Goal: Transaction & Acquisition: Purchase product/service

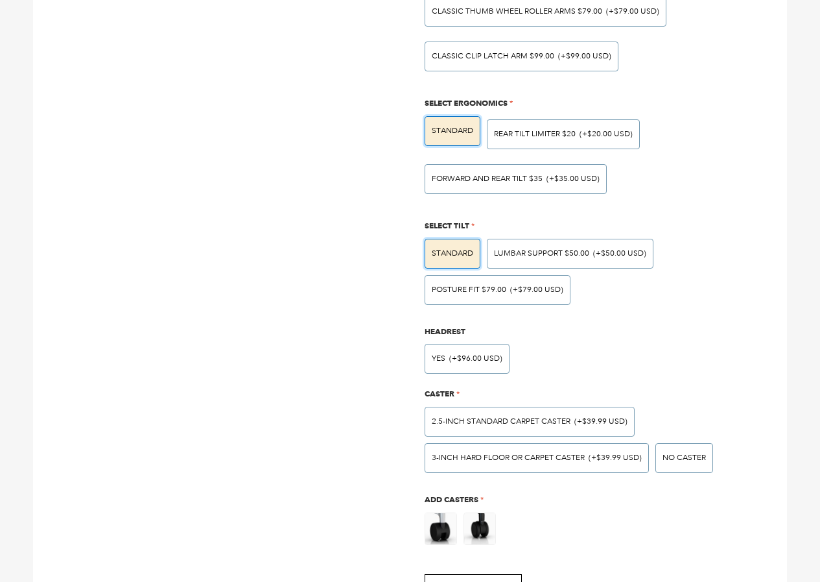
scroll to position [540, 0]
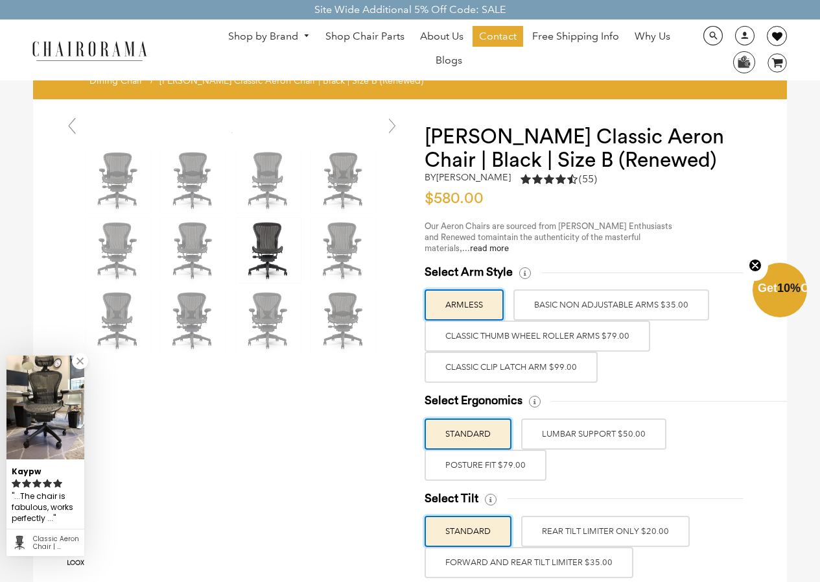
click at [772, 26] on link at bounding box center [777, 36] width 20 height 20
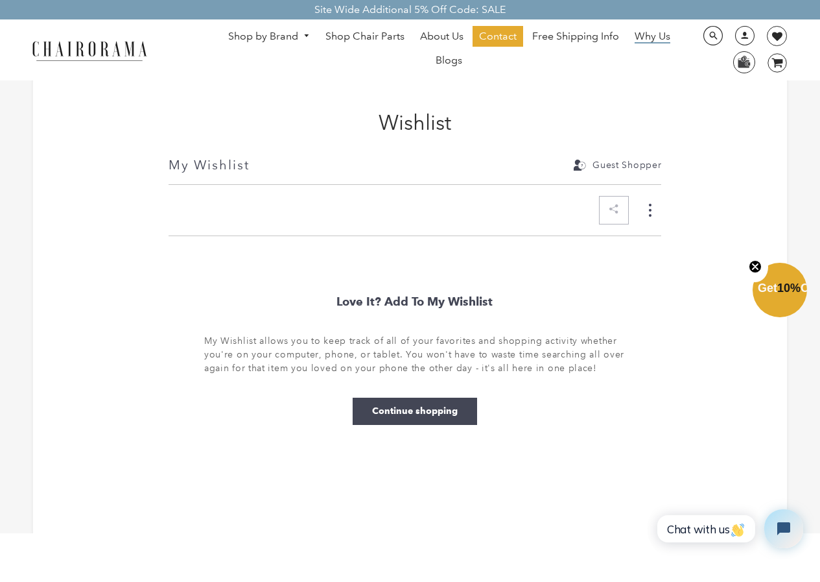
click at [636, 30] on span "Why Us" at bounding box center [653, 37] width 36 height 14
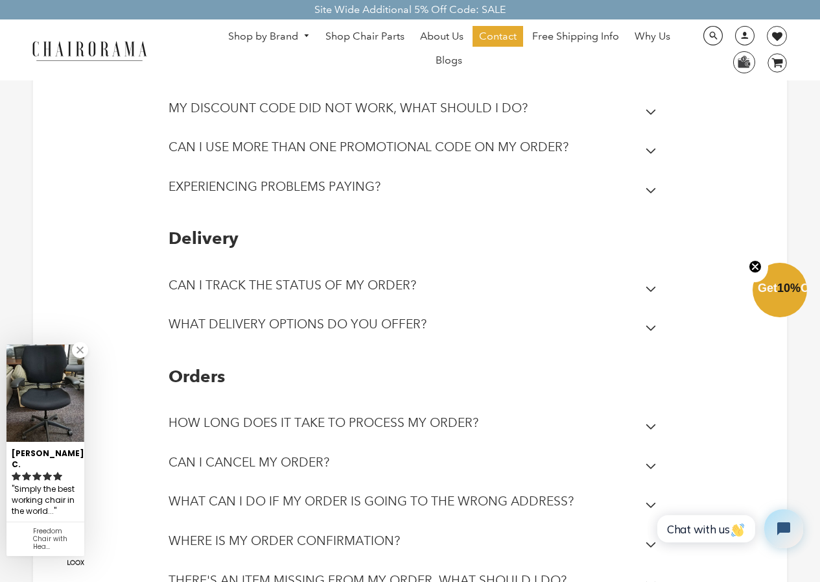
scroll to position [135, 0]
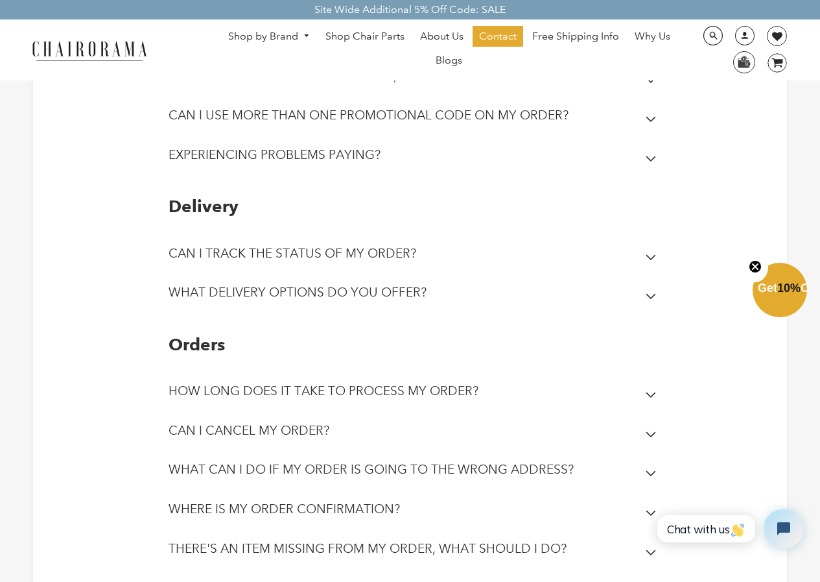
click at [329, 27] on link "Shop Chair Parts" at bounding box center [365, 36] width 92 height 21
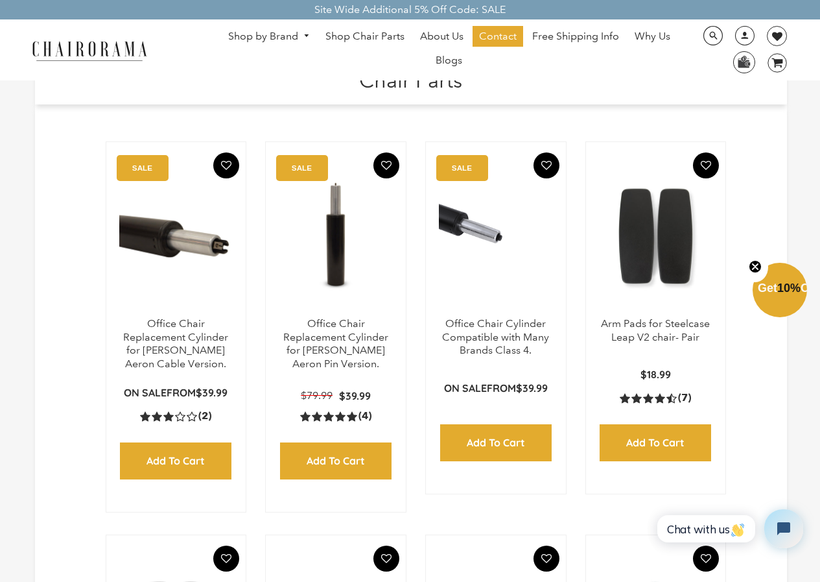
click at [300, 71] on ul "Shop by Brand Haworth Herman Miller Steelcase Knoll Human Scale" at bounding box center [449, 50] width 480 height 48
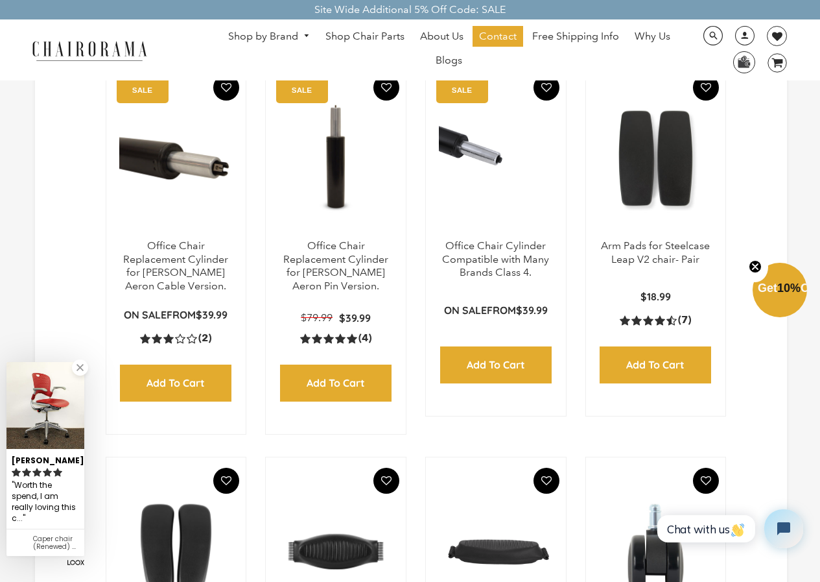
scroll to position [104, 0]
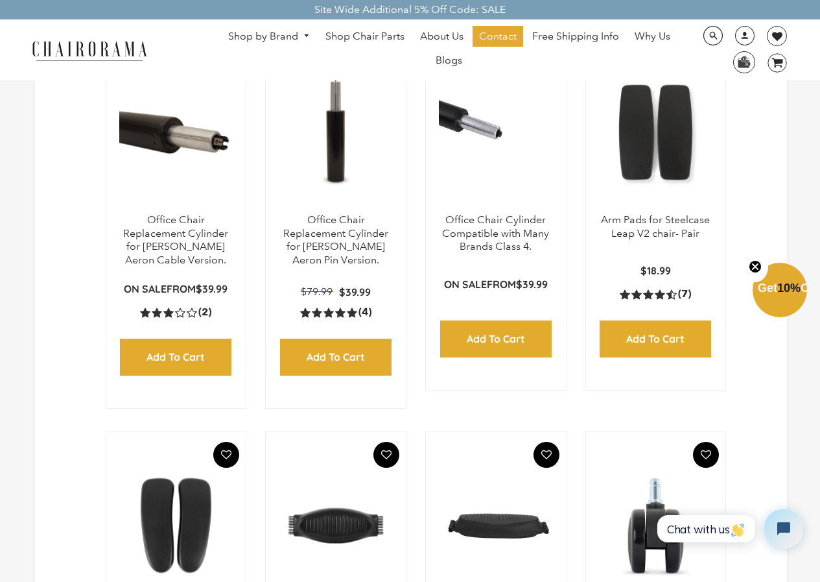
click at [538, 70] on ul "Shop by Brand Haworth Herman Miller Steelcase Knoll Human Scale" at bounding box center [449, 50] width 480 height 48
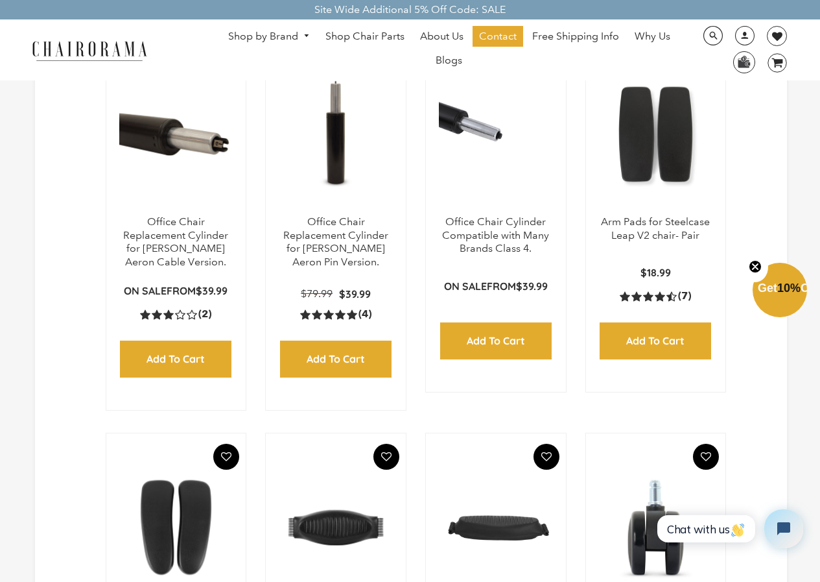
scroll to position [21, 0]
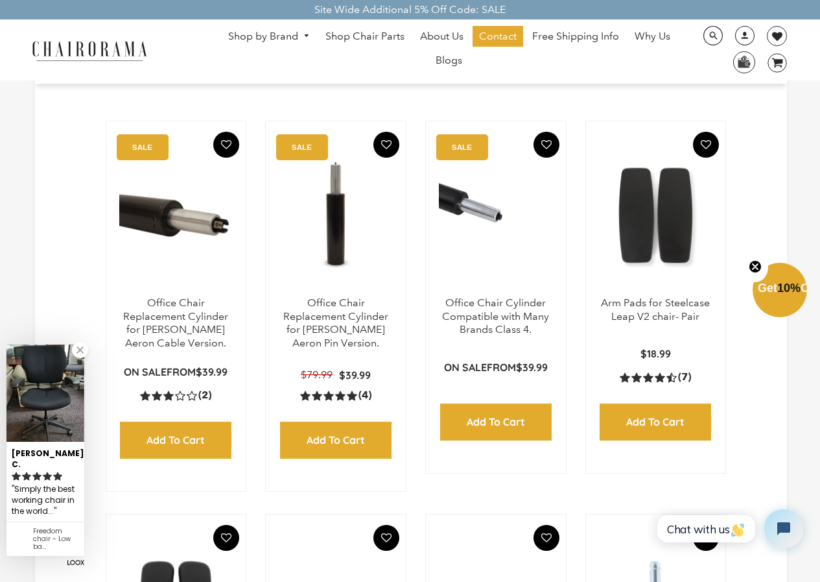
click at [300, 47] on ul "Shop by Brand Haworth Herman Miller Steelcase Knoll Human Scale" at bounding box center [449, 50] width 480 height 48
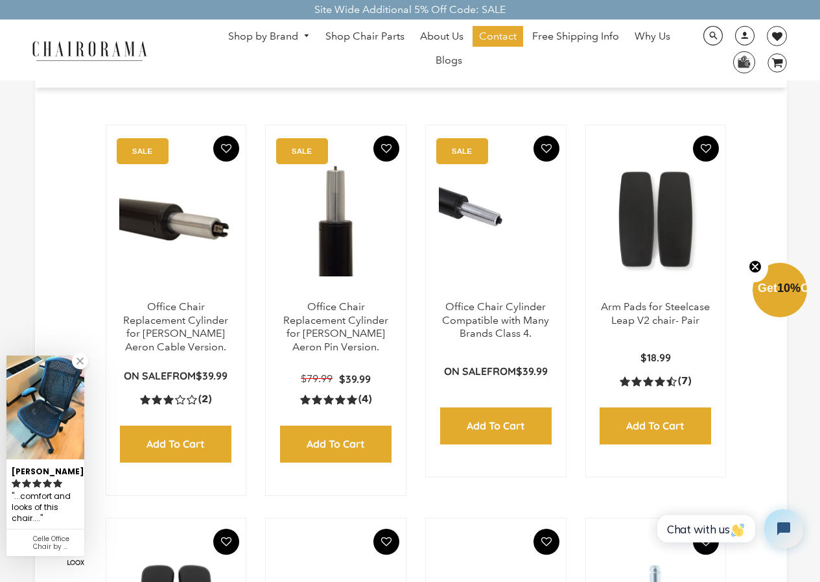
scroll to position [0, 0]
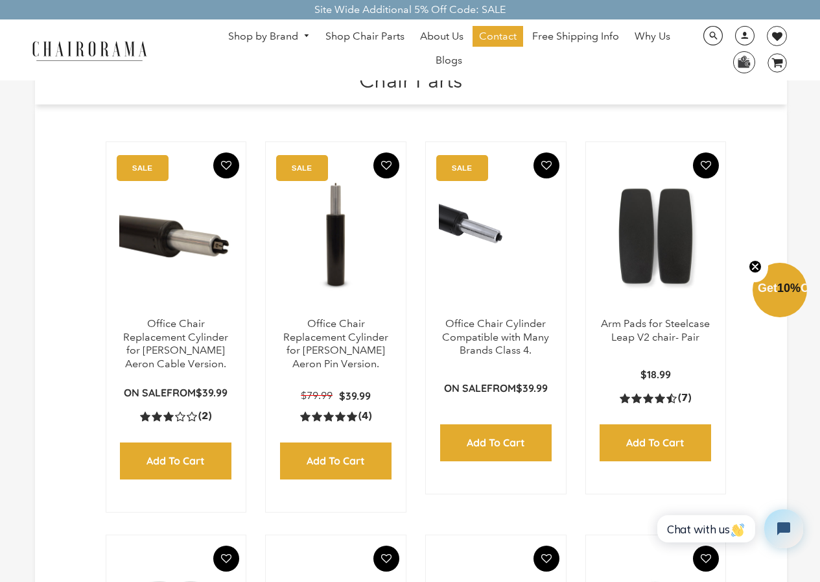
click at [549, 62] on ul "Shop by Brand Haworth Herman Miller Steelcase Knoll Human Scale" at bounding box center [449, 50] width 480 height 48
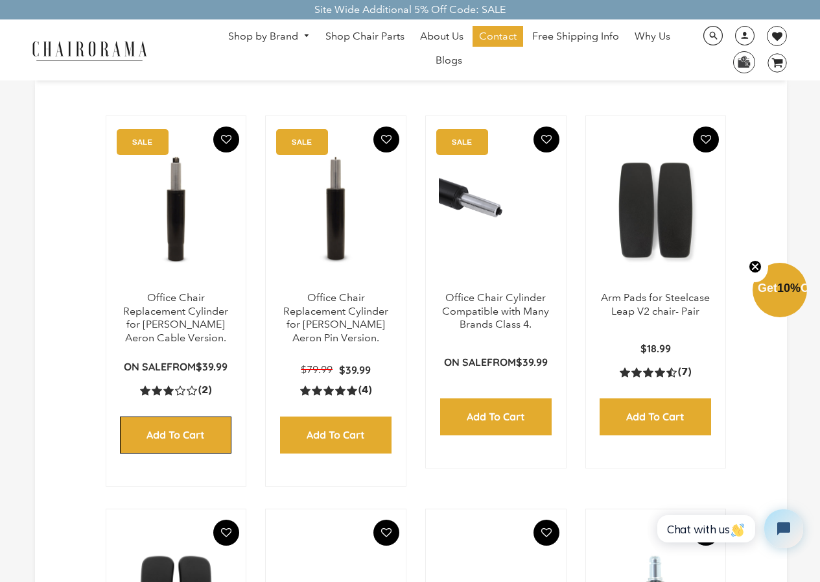
click at [131, 421] on input "Add to Cart" at bounding box center [176, 434] width 112 height 37
